Goal: Transaction & Acquisition: Purchase product/service

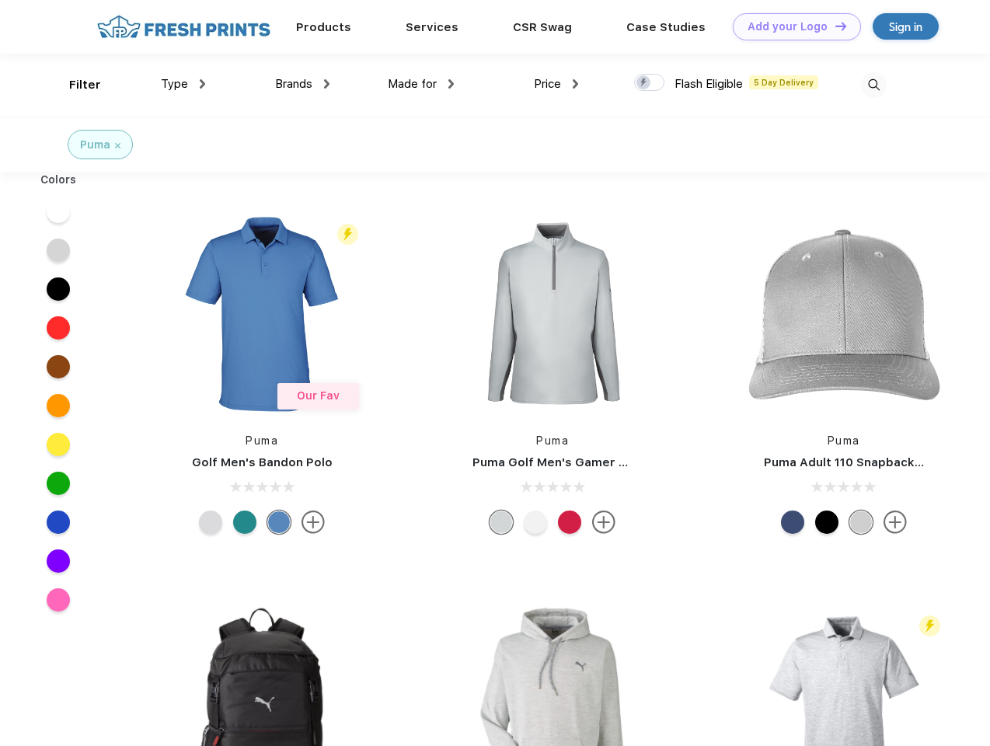
scroll to position [1, 0]
click at [791, 26] on link "Add your Logo Design Tool" at bounding box center [797, 26] width 128 height 27
click at [0, 0] on div "Design Tool" at bounding box center [0, 0] width 0 height 0
click at [834, 26] on link "Add your Logo Design Tool" at bounding box center [797, 26] width 128 height 27
click at [75, 85] on div "Filter" at bounding box center [85, 85] width 32 height 18
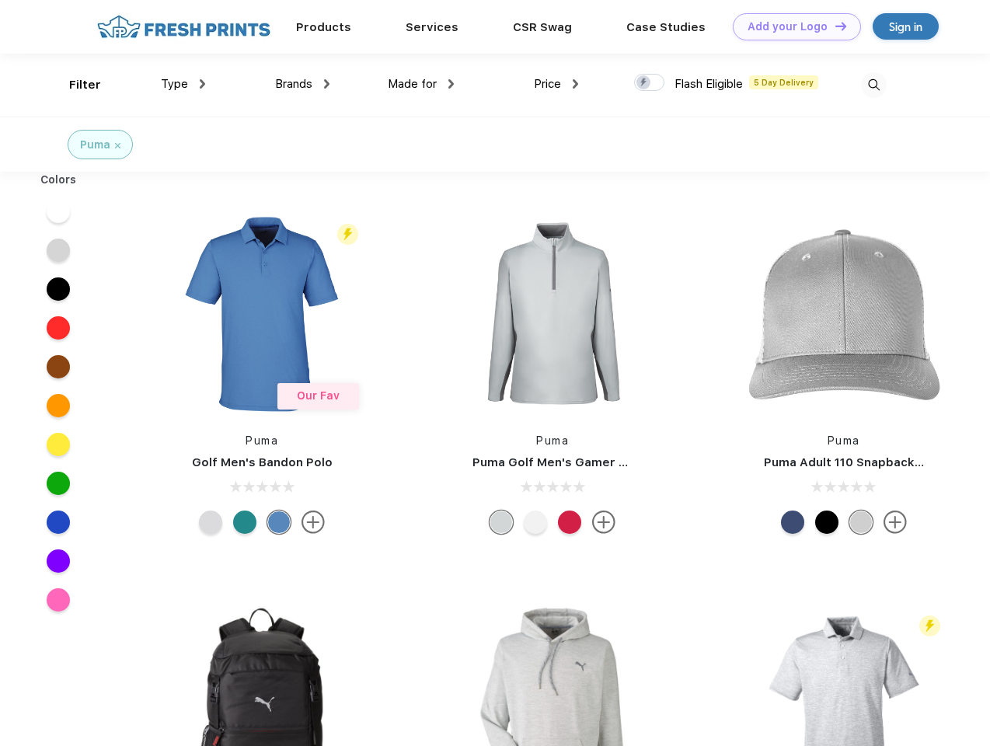
click at [183, 84] on span "Type" at bounding box center [174, 84] width 27 height 14
click at [302, 84] on span "Brands" at bounding box center [293, 84] width 37 height 14
click at [421, 84] on span "Made for" at bounding box center [412, 84] width 49 height 14
click at [556, 84] on span "Price" at bounding box center [547, 84] width 27 height 14
click at [650, 83] on div at bounding box center [649, 82] width 30 height 17
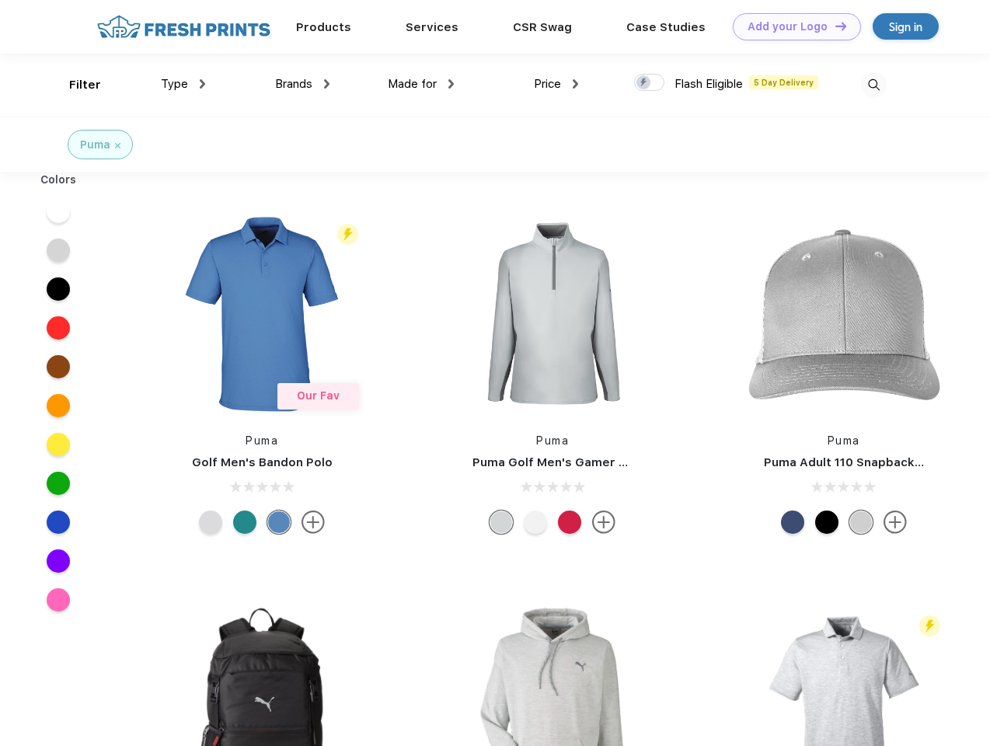
click at [644, 83] on input "checkbox" at bounding box center [639, 78] width 10 height 10
click at [873, 85] on img at bounding box center [874, 85] width 26 height 26
